Goal: Task Accomplishment & Management: Complete application form

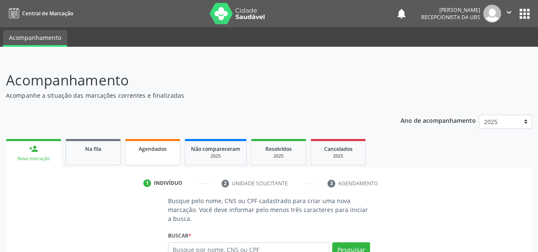
click at [139, 153] on link "Agendados" at bounding box center [152, 152] width 55 height 26
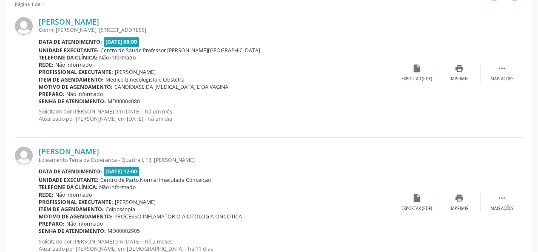
scroll to position [246, 0]
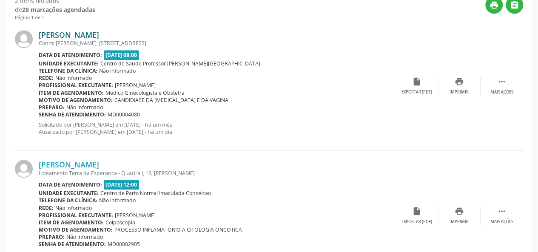
click at [85, 32] on link "[PERSON_NAME]" at bounding box center [69, 34] width 60 height 9
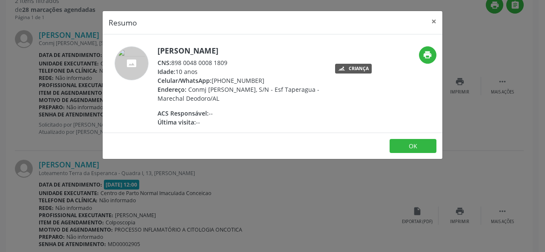
drag, startPoint x: 234, startPoint y: 61, endPoint x: 173, endPoint y: 59, distance: 61.3
click at [173, 59] on div "CNS: 898 0048 0008 1809" at bounding box center [240, 62] width 166 height 9
copy div "898 0048 0008 1809"
click at [434, 24] on button "×" at bounding box center [433, 21] width 17 height 21
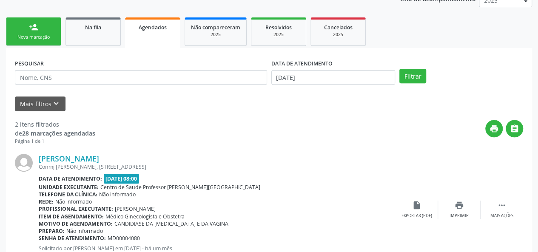
scroll to position [33, 0]
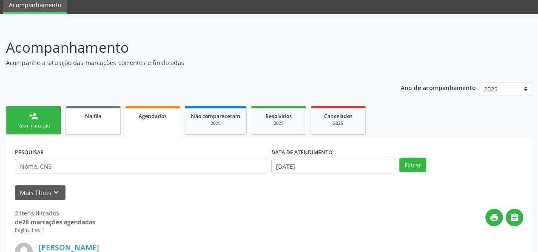
click at [94, 119] on span "Na fila" at bounding box center [93, 116] width 16 height 7
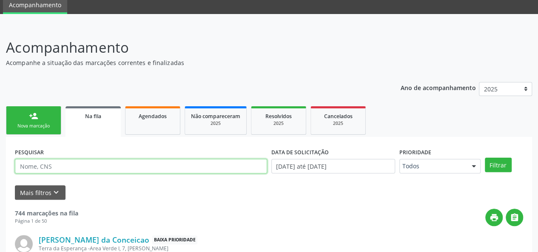
click at [68, 167] on input "text" at bounding box center [141, 166] width 252 height 14
click at [485, 158] on button "Filtrar" at bounding box center [498, 165] width 27 height 14
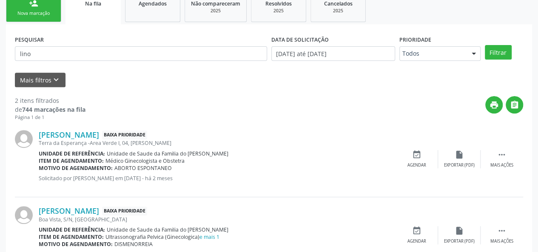
scroll to position [53, 0]
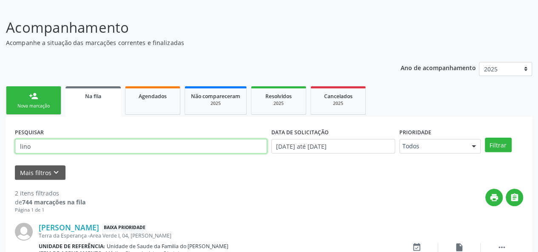
click at [52, 147] on input "lino" at bounding box center [141, 146] width 252 height 14
type input "l"
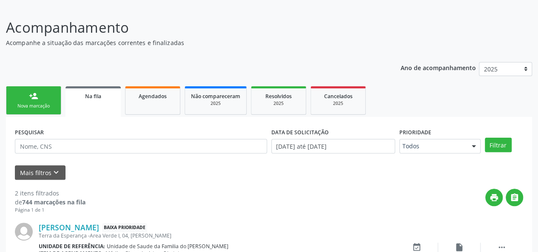
click at [27, 95] on link "person_add Nova marcação" at bounding box center [33, 100] width 55 height 29
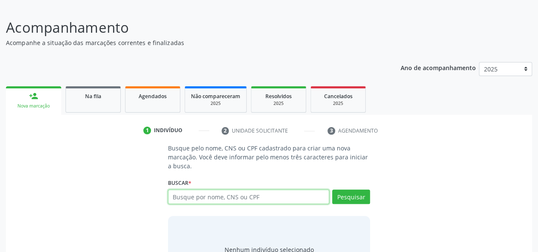
click at [240, 198] on input "text" at bounding box center [249, 197] width 162 height 14
type input "706502341314693"
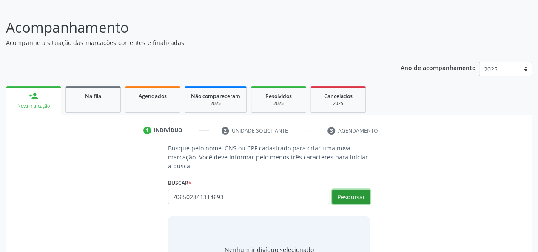
click at [346, 196] on button "Pesquisar" at bounding box center [351, 197] width 38 height 14
type input "706502341314693"
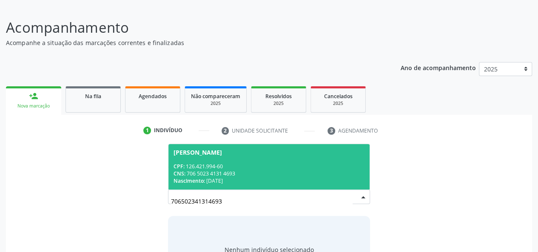
click at [259, 169] on div "CPF: 126.421.994-60" at bounding box center [269, 166] width 191 height 7
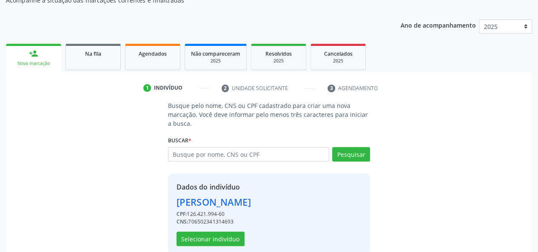
scroll to position [109, 0]
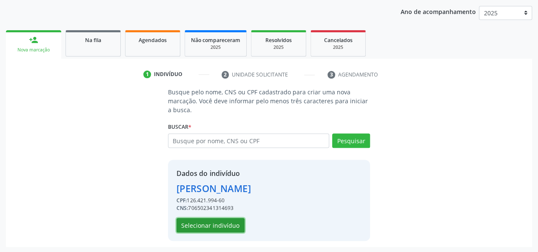
click at [226, 224] on button "Selecionar indivíduo" at bounding box center [211, 225] width 68 height 14
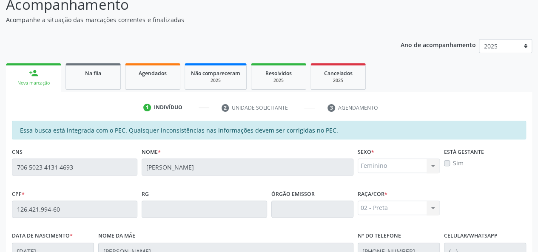
scroll to position [74, 0]
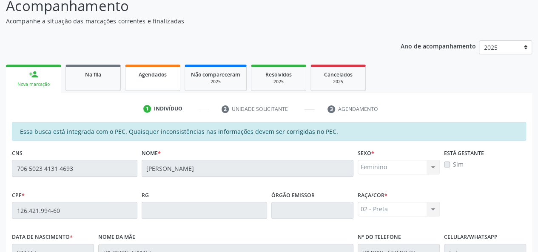
click at [150, 74] on span "Agendados" at bounding box center [153, 74] width 28 height 7
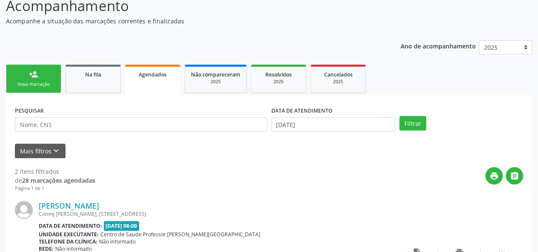
click at [37, 81] on div "Nova marcação" at bounding box center [33, 84] width 43 height 6
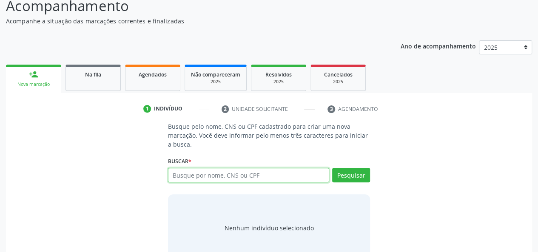
paste input "706502341314693"
type input "706502341314693"
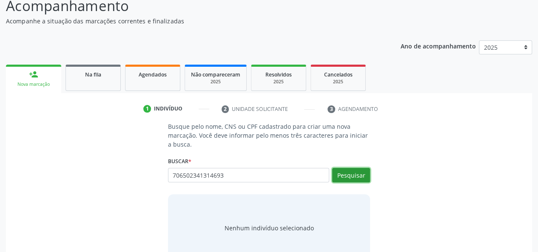
click at [347, 168] on button "Pesquisar" at bounding box center [351, 175] width 38 height 14
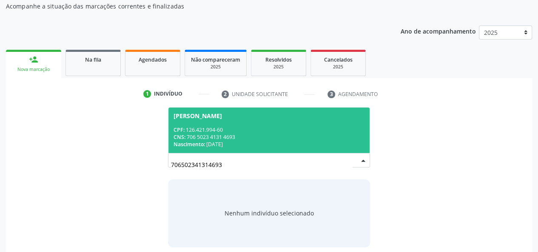
scroll to position [96, 0]
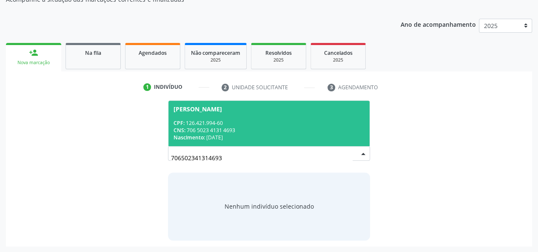
click at [303, 135] on div "Nascimento: [DATE]" at bounding box center [269, 137] width 191 height 7
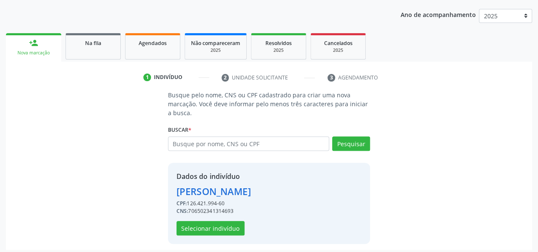
scroll to position [109, 0]
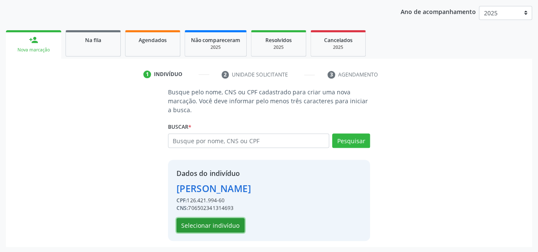
click at [205, 221] on button "Selecionar indivíduo" at bounding box center [211, 225] width 68 height 14
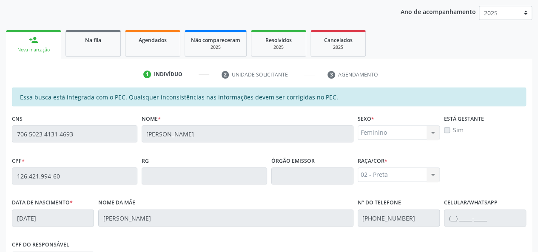
scroll to position [245, 0]
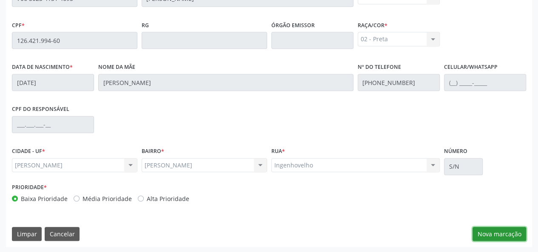
click at [512, 232] on button "Nova marcação" at bounding box center [500, 234] width 54 height 14
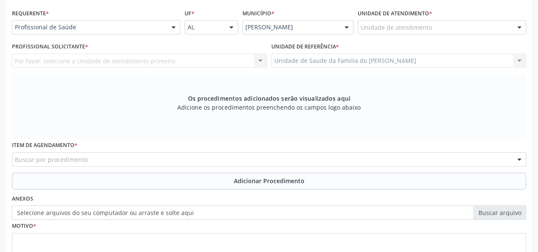
scroll to position [117, 0]
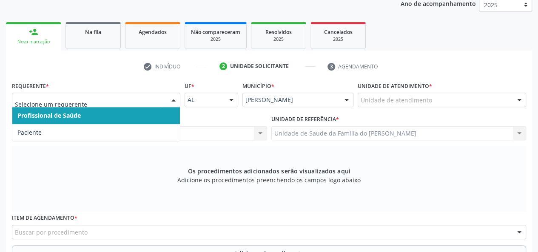
click at [168, 100] on div at bounding box center [173, 100] width 13 height 14
click at [150, 116] on span "Profissional de Saúde" at bounding box center [96, 115] width 168 height 17
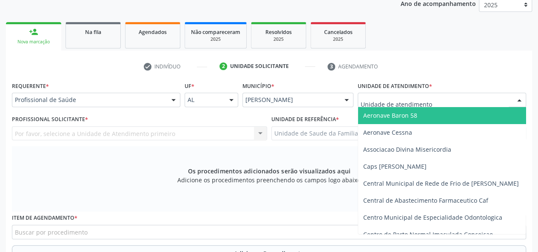
type input "j"
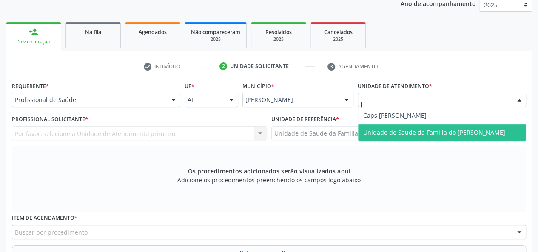
click at [411, 131] on span "Unidade de Saude da Familia do [PERSON_NAME]" at bounding box center [434, 133] width 142 height 8
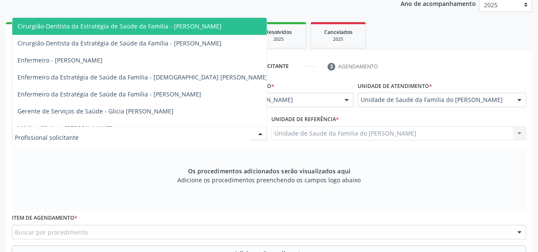
click at [260, 131] on div at bounding box center [260, 134] width 13 height 14
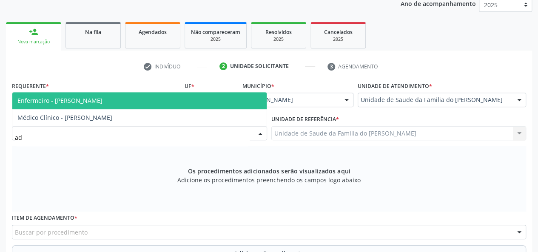
type input "ada"
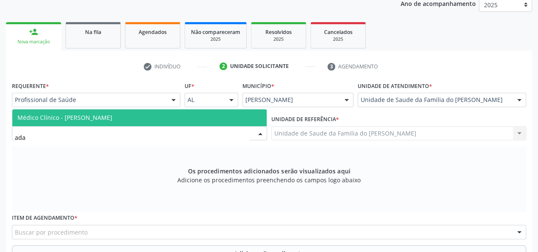
click at [186, 116] on span "Médico Clínico - [PERSON_NAME]" at bounding box center [139, 117] width 254 height 17
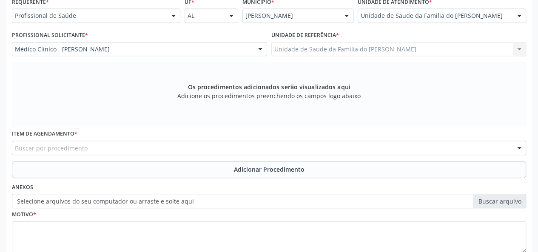
scroll to position [202, 0]
click at [157, 149] on div "Buscar por procedimento" at bounding box center [269, 147] width 514 height 14
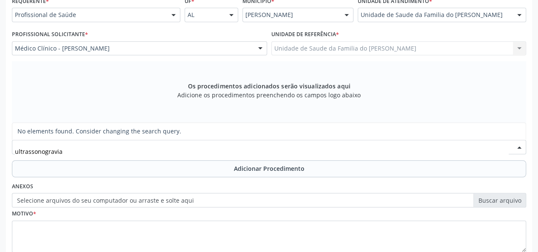
click at [63, 151] on input "ultrassonogravia" at bounding box center [262, 151] width 494 height 17
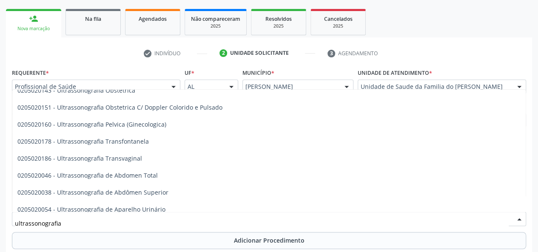
scroll to position [107, 0]
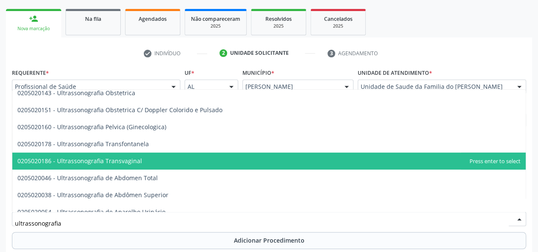
click at [176, 157] on span "0205020186 - Ultrassonografia Transvaginal" at bounding box center [269, 161] width 514 height 17
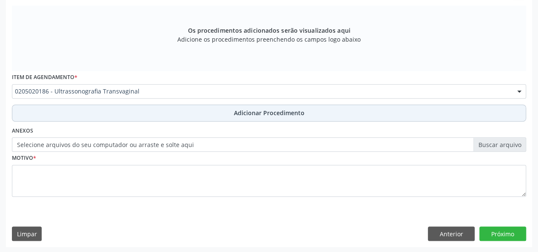
click at [139, 115] on button "Adicionar Procedimento" at bounding box center [269, 113] width 514 height 17
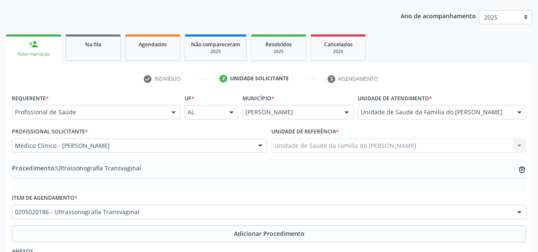
scroll to position [98, 0]
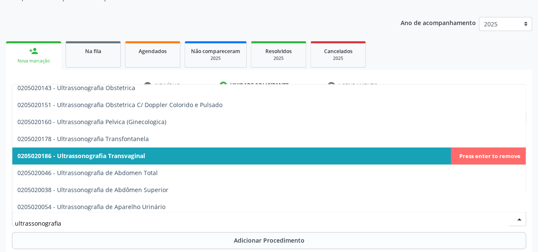
type input "ultrassonografia"
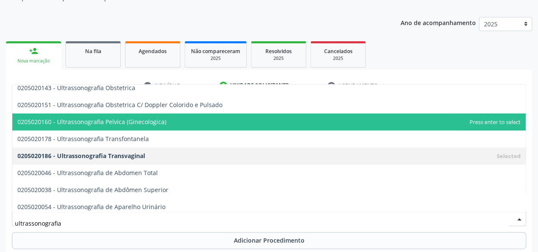
click at [144, 123] on span "0205020160 - Ultrassonografia Pelvica (Ginecologica)" at bounding box center [91, 122] width 149 height 8
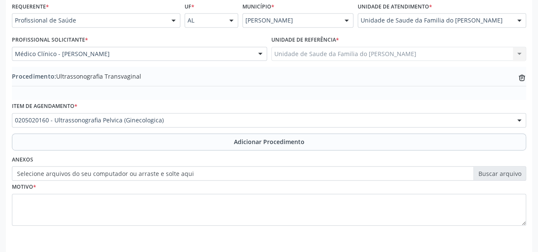
scroll to position [226, 0]
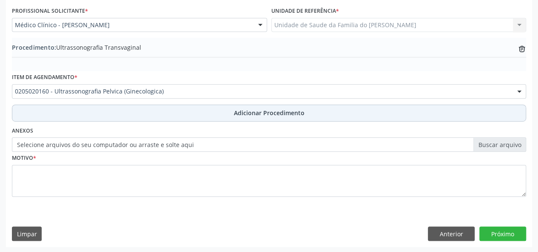
click at [186, 118] on button "Adicionar Procedimento" at bounding box center [269, 113] width 514 height 17
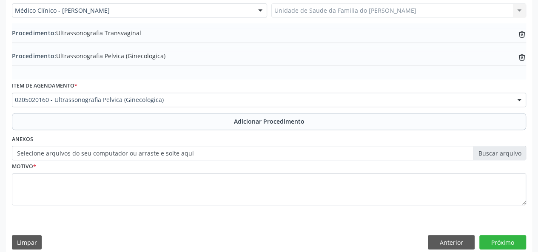
scroll to position [248, 0]
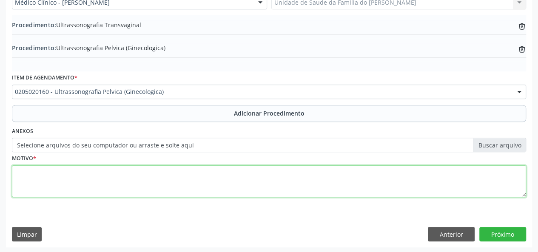
click at [192, 180] on textarea at bounding box center [269, 182] width 514 height 32
click at [27, 174] on textarea "ovario policisto" at bounding box center [269, 182] width 514 height 32
click at [45, 176] on textarea "ovário policisto" at bounding box center [269, 182] width 514 height 32
drag, startPoint x: 45, startPoint y: 176, endPoint x: 93, endPoint y: 192, distance: 50.3
click at [87, 192] on textarea "ovário policisto" at bounding box center [269, 182] width 514 height 32
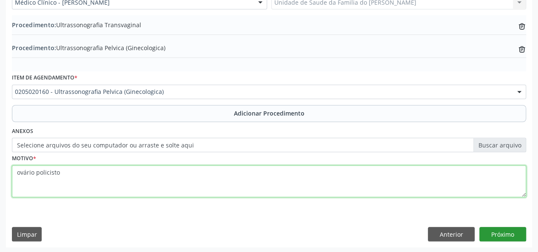
type textarea "ovário policisto"
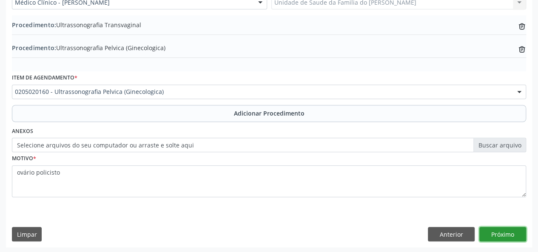
click at [495, 231] on button "Próximo" at bounding box center [503, 234] width 47 height 14
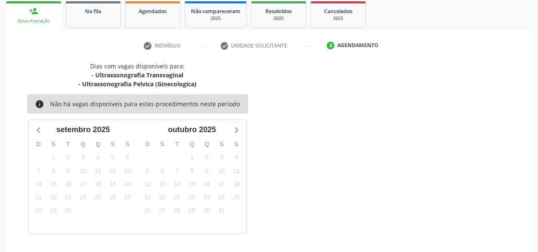
scroll to position [163, 0]
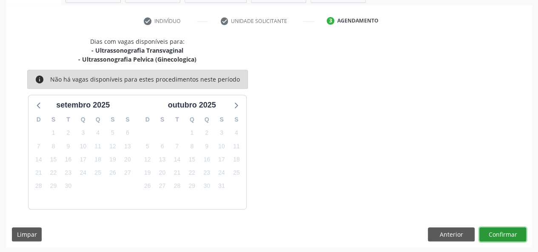
click at [500, 237] on button "Confirmar" at bounding box center [503, 235] width 47 height 14
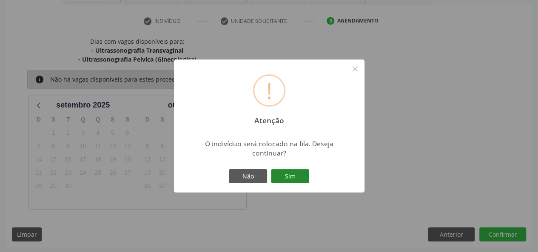
click at [282, 171] on button "Sim" at bounding box center [290, 176] width 38 height 14
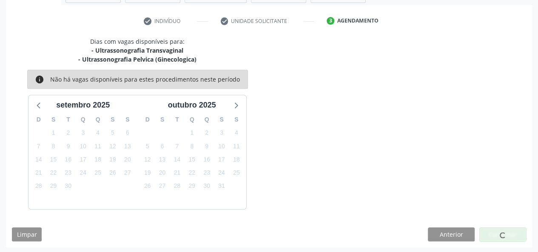
scroll to position [40, 0]
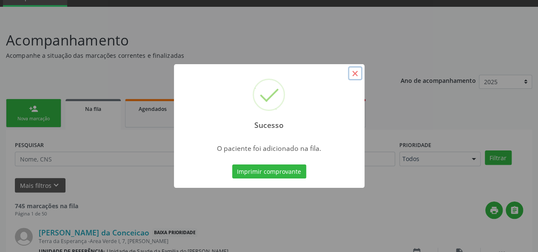
click at [356, 74] on button "×" at bounding box center [355, 73] width 14 height 14
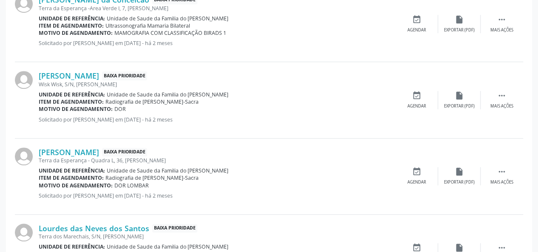
scroll to position [253, 0]
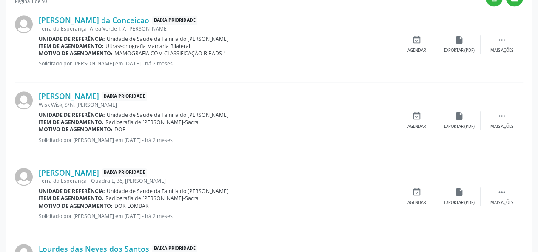
drag, startPoint x: 303, startPoint y: 74, endPoint x: 305, endPoint y: 86, distance: 12.0
click at [303, 75] on div "[PERSON_NAME] da Conceicao Baixa Prioridade [GEOGRAPHIC_DATA] I, 7, [PERSON_NAM…" at bounding box center [269, 44] width 508 height 76
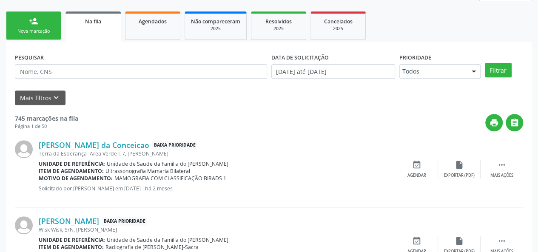
scroll to position [0, 0]
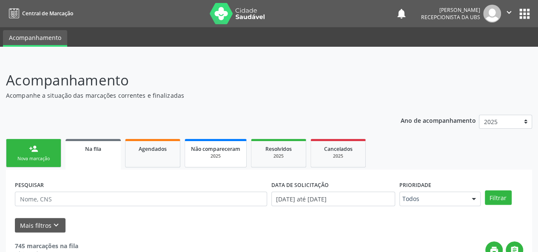
click at [213, 161] on link "Não compareceram 2025" at bounding box center [216, 153] width 62 height 29
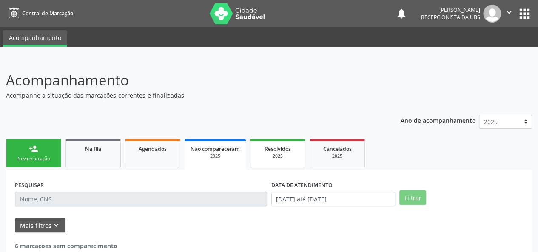
click at [292, 161] on link "Resolvidos 2025" at bounding box center [277, 153] width 55 height 29
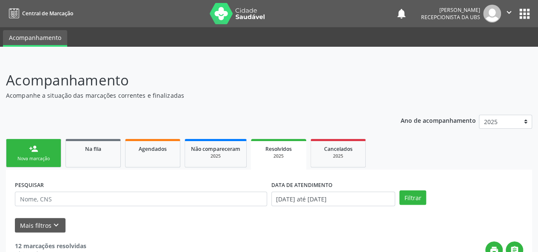
scroll to position [43, 0]
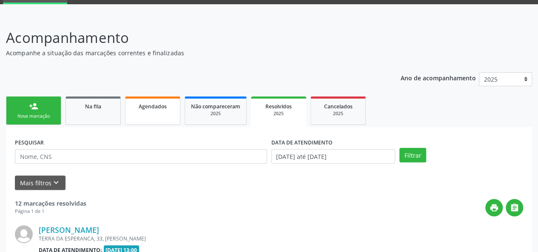
click at [140, 111] on link "Agendados" at bounding box center [152, 111] width 55 height 29
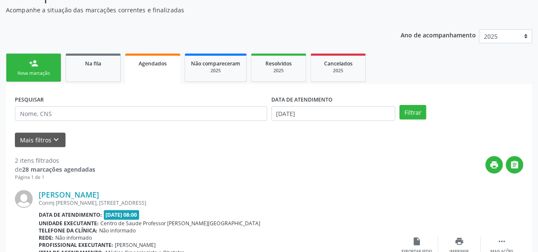
scroll to position [128, 0]
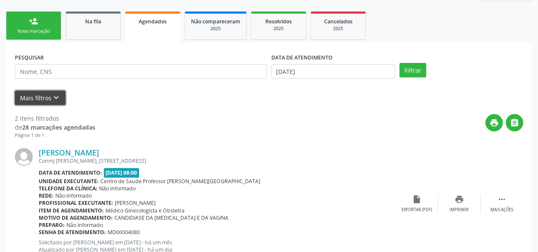
click at [38, 94] on button "Mais filtros keyboard_arrow_down" at bounding box center [40, 98] width 51 height 15
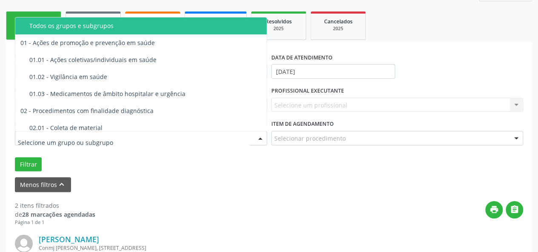
click at [116, 138] on div at bounding box center [141, 138] width 252 height 14
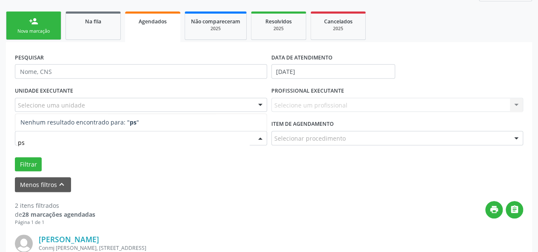
type input "p"
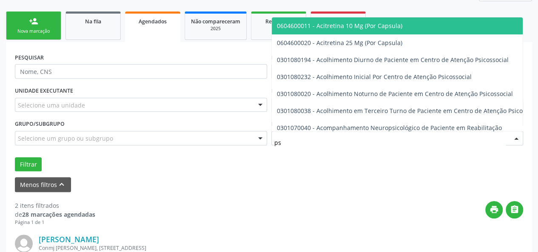
type input "p"
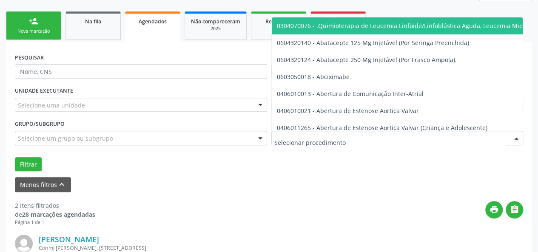
click at [534, 29] on div "Acompanhamento Acompanhe a situação das marcações correntes e finalizadas Relat…" at bounding box center [269, 215] width 538 height 569
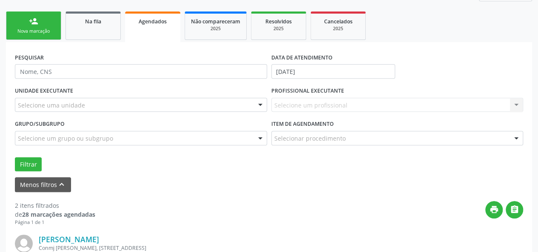
click at [375, 107] on div "Selecione um profissional Nenhum resultado encontrado para: " " Não há nenhuma …" at bounding box center [397, 105] width 252 height 14
click at [320, 103] on div "Selecione um profissional Nenhum resultado encontrado para: " " Não há nenhuma …" at bounding box center [397, 105] width 252 height 14
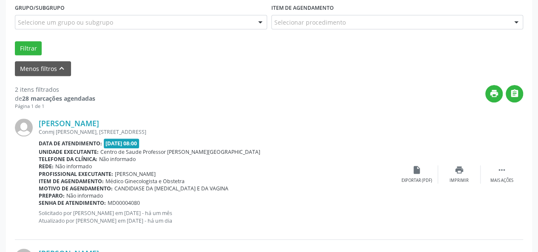
scroll to position [255, 0]
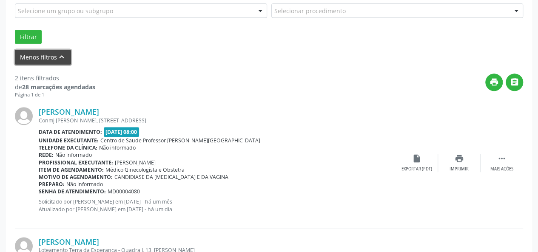
click at [47, 55] on button "Menos filtros keyboard_arrow_up" at bounding box center [43, 57] width 56 height 15
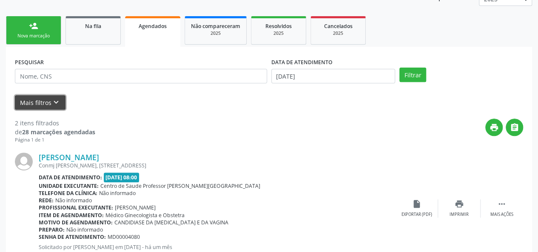
scroll to position [85, 0]
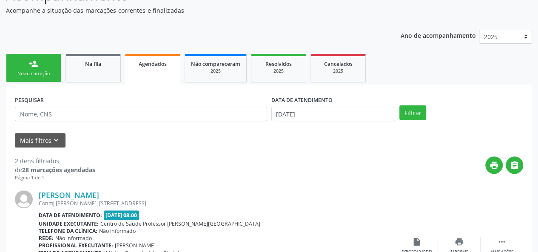
click at [157, 70] on link "Agendados" at bounding box center [152, 69] width 55 height 31
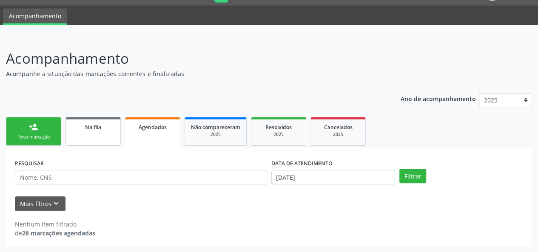
click at [88, 129] on span "Na fila" at bounding box center [93, 127] width 16 height 7
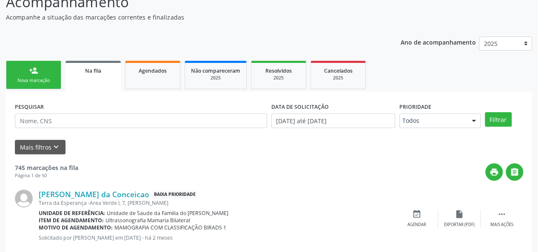
scroll to position [91, 0]
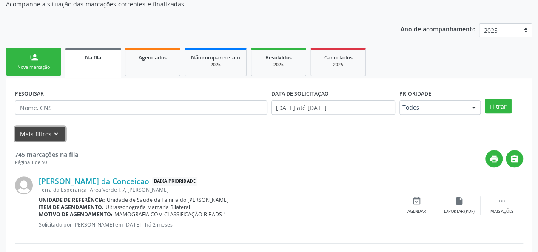
click at [45, 131] on button "Mais filtros keyboard_arrow_down" at bounding box center [40, 134] width 51 height 15
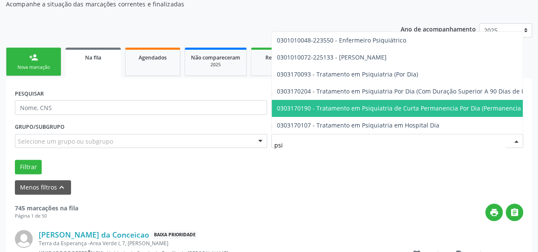
type input "psiq"
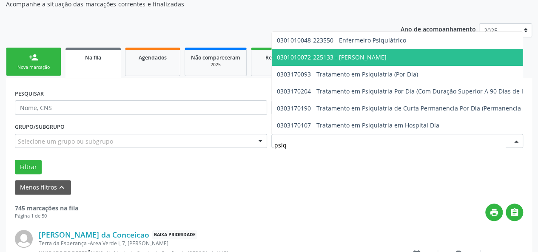
click at [327, 53] on span "0301010072-225133 - [PERSON_NAME]" at bounding box center [332, 57] width 110 height 8
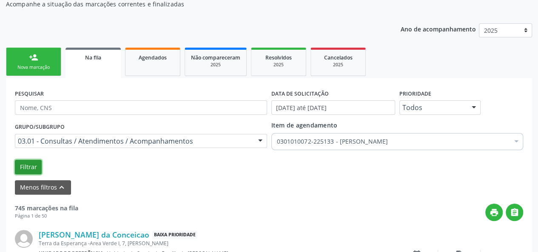
click at [24, 165] on button "Filtrar" at bounding box center [28, 167] width 27 height 14
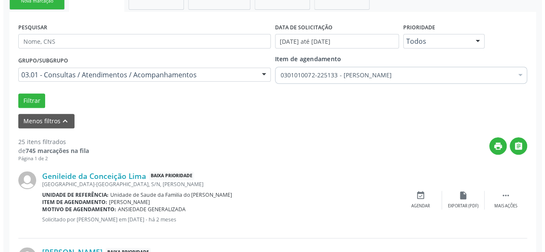
scroll to position [170, 0]
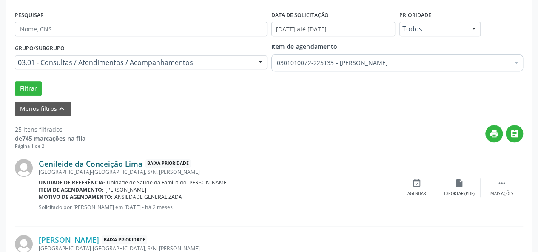
click at [106, 165] on link "Genileide da Conceição Lima" at bounding box center [91, 163] width 104 height 9
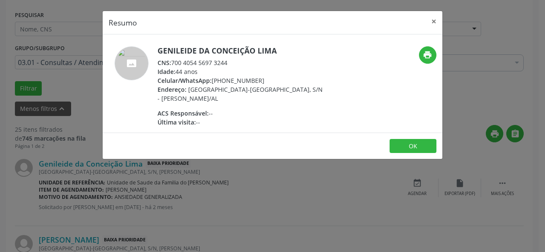
drag, startPoint x: 237, startPoint y: 57, endPoint x: 170, endPoint y: 60, distance: 67.3
click at [170, 60] on div "CNS: 700 4054 5697 3244" at bounding box center [240, 62] width 166 height 9
copy div "700 4054 5697 3244"
